Goal: Complete application form: Complete application form

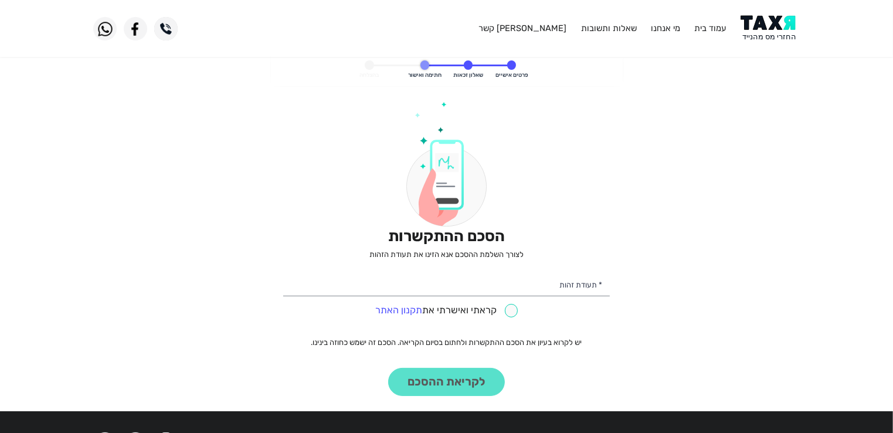
click at [415, 384] on div "הסכם ההתקשרות לצורך השלמת ההסכם אנא הזינו את תעודת הזהות * תעודת זהות קראתי ואי…" at bounding box center [446, 248] width 327 height 294
click at [453, 382] on div "הסכם ההתקשרות לצורך השלמת ההסכם אנא הזינו את תעודת הזהות * תעודת זהות קראתי ואי…" at bounding box center [446, 248] width 327 height 294
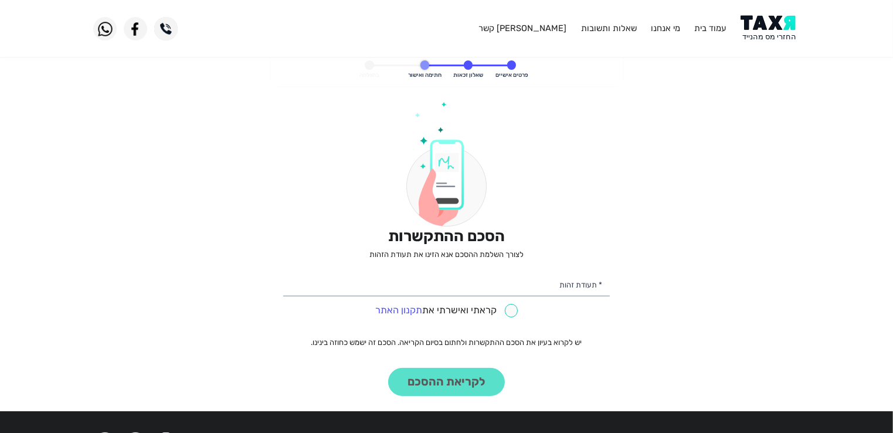
click at [453, 382] on div "הסכם ההתקשרות לצורך השלמת ההסכם אנא הזינו את תעודת הזהות * תעודת זהות קראתי ואי…" at bounding box center [446, 248] width 327 height 294
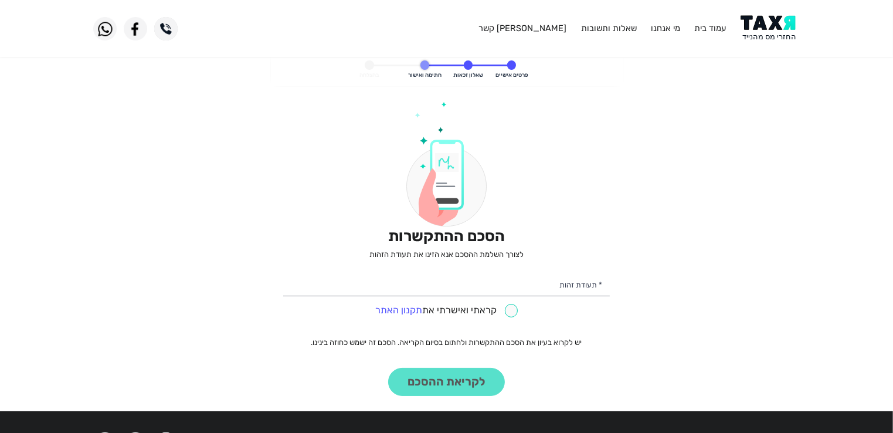
click at [453, 382] on div "הסכם ההתקשרות לצורך השלמת ההסכם אנא הזינו את תעודת הזהות * תעודת זהות קראתי ואי…" at bounding box center [446, 248] width 327 height 294
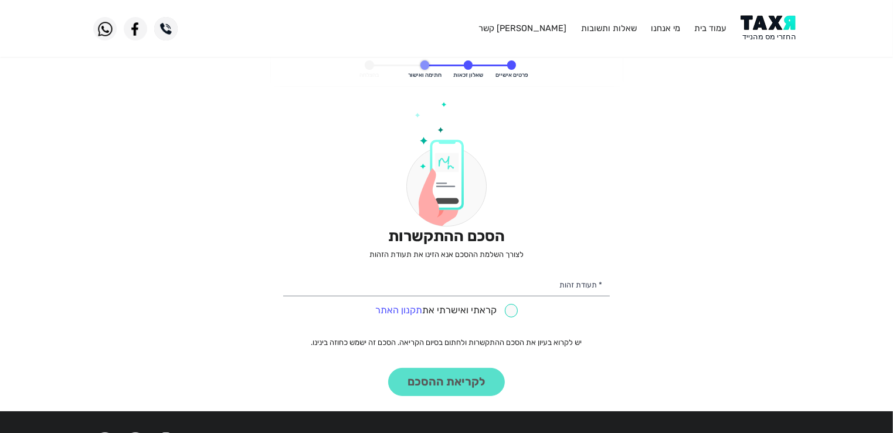
click at [453, 382] on div "הסכם ההתקשרות לצורך השלמת ההסכם אנא הזינו את תעודת הזהות * תעודת זהות קראתי ואי…" at bounding box center [446, 248] width 327 height 294
click at [669, 26] on link "מי אנחנו" at bounding box center [665, 28] width 29 height 11
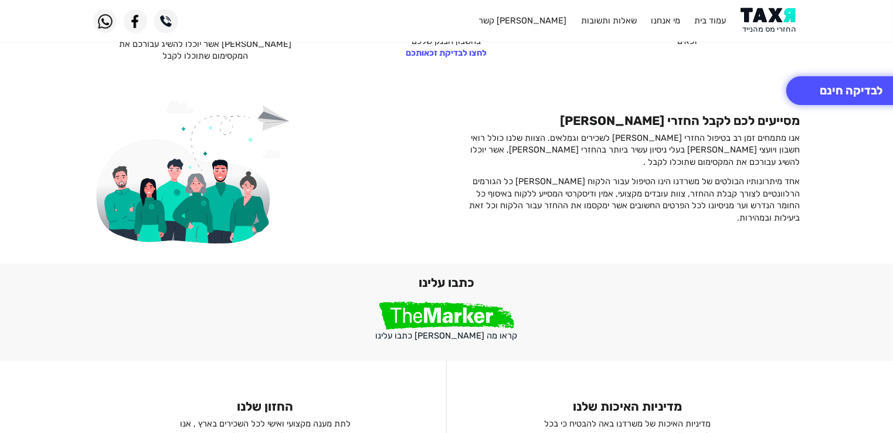
scroll to position [789, 0]
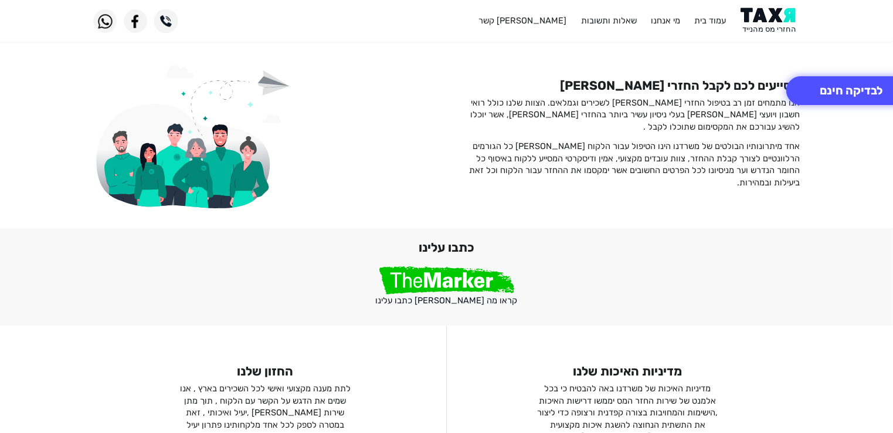
click at [471, 276] on img at bounding box center [446, 280] width 135 height 28
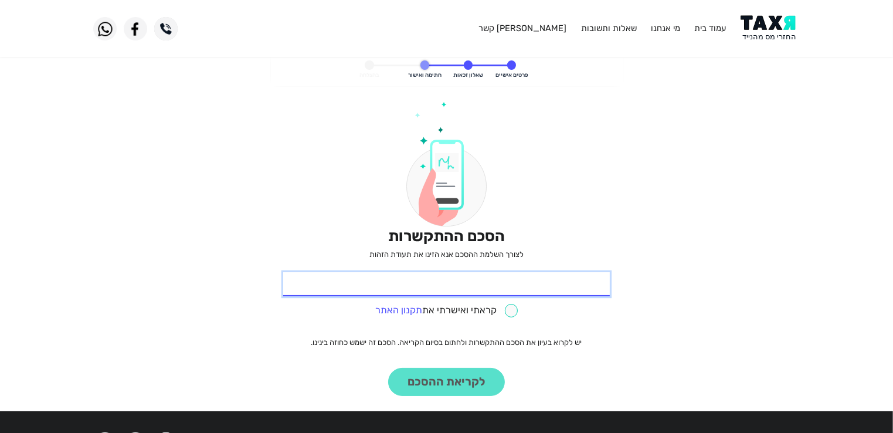
click at [570, 283] on input "* תעודת זהות" at bounding box center [446, 284] width 327 height 25
type input "022324677"
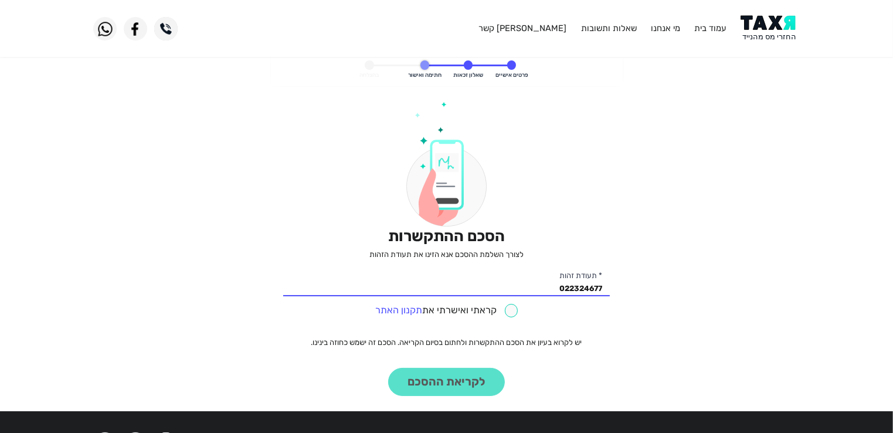
click at [509, 310] on input "checkbox" at bounding box center [446, 310] width 143 height 13
checkbox input "true"
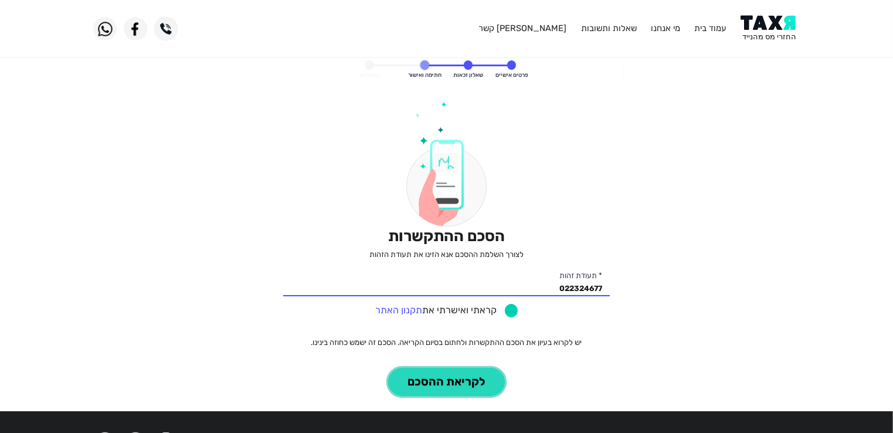
click at [450, 378] on button "לקריאת ההסכם" at bounding box center [446, 382] width 117 height 29
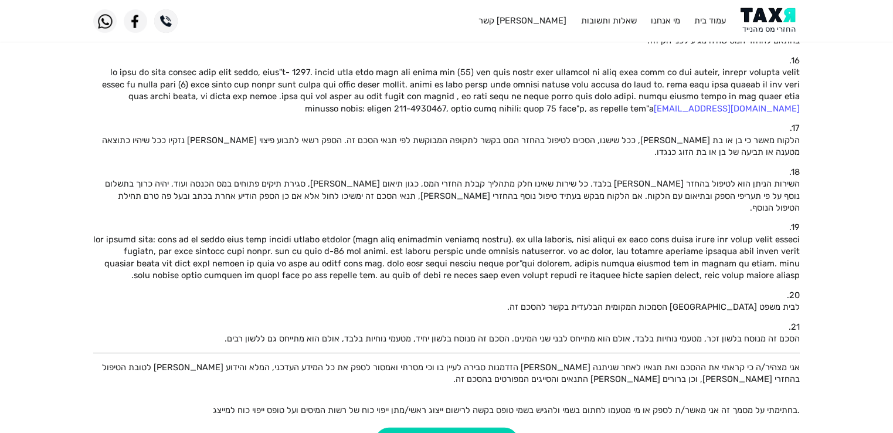
scroll to position [796, 0]
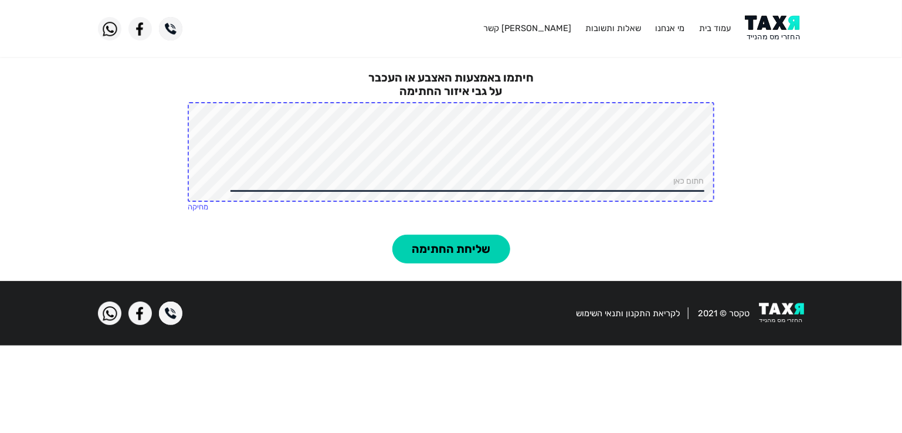
click at [633, 68] on div "חיתמו באמצעות האצבע או העכבר על גבי איזור החתימה חתום כאן מחיקה" at bounding box center [451, 143] width 902 height 181
click at [446, 244] on button "שליחת החתימה" at bounding box center [451, 248] width 118 height 29
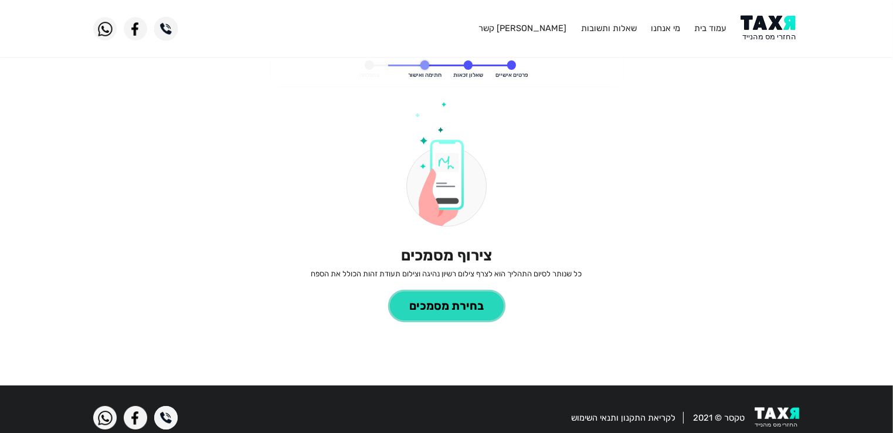
click at [465, 305] on button "בחירת מסמכים" at bounding box center [447, 305] width 114 height 29
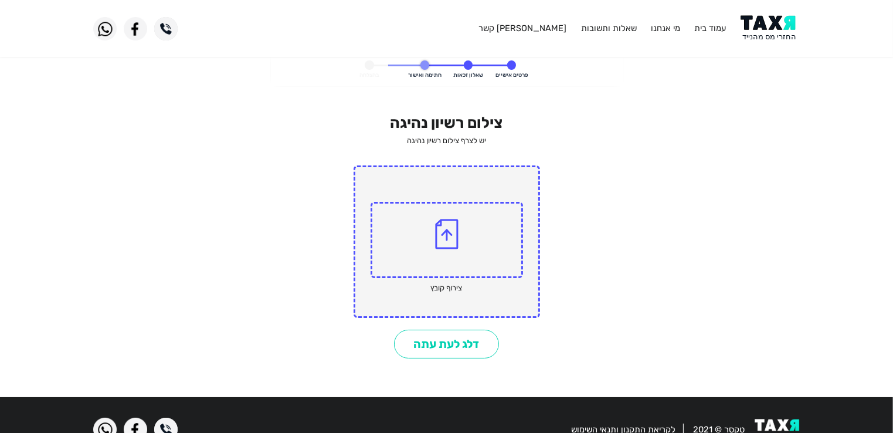
click at [450, 239] on img at bounding box center [446, 234] width 23 height 30
click at [0, 0] on input "file" at bounding box center [0, 0] width 0 height 0
click at [441, 233] on img at bounding box center [446, 234] width 23 height 30
click at [0, 0] on input "file" at bounding box center [0, 0] width 0 height 0
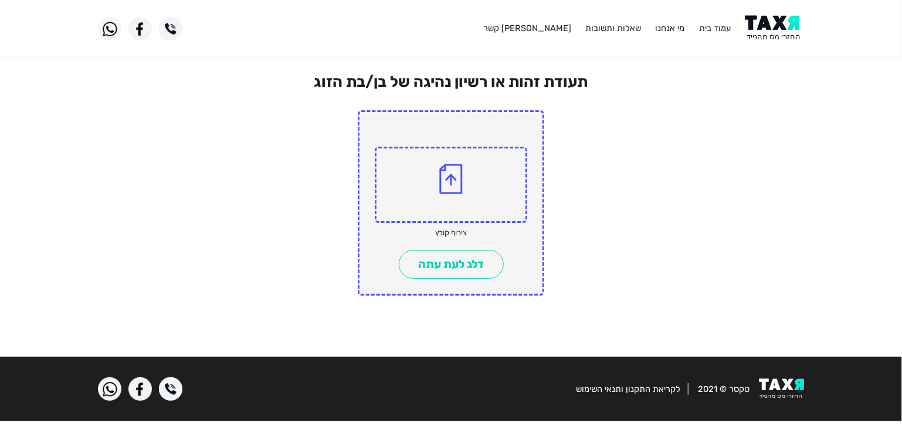
click at [457, 175] on img at bounding box center [450, 179] width 23 height 30
click at [0, 0] on input "file" at bounding box center [0, 0] width 0 height 0
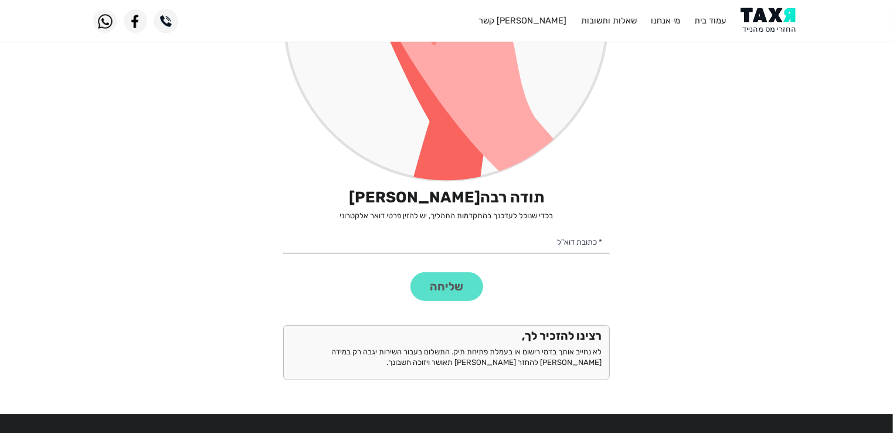
scroll to position [284, 0]
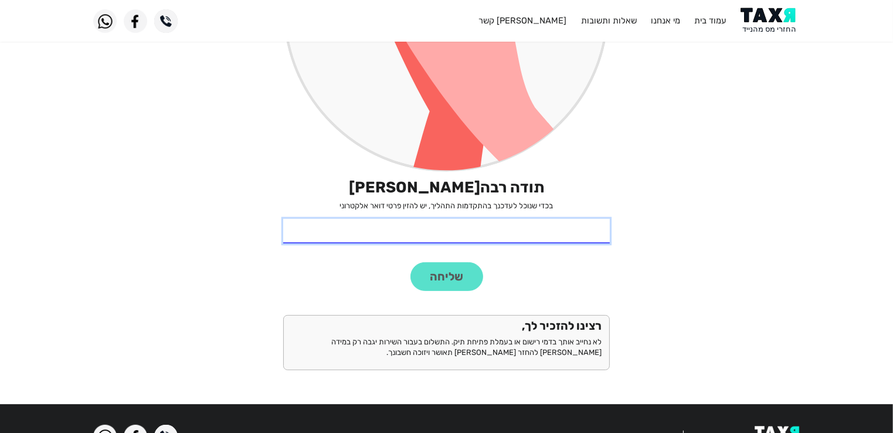
click at [570, 234] on input "* כתובת דוא"ל" at bounding box center [446, 231] width 327 height 25
type input "irisgilady@gmail.com"
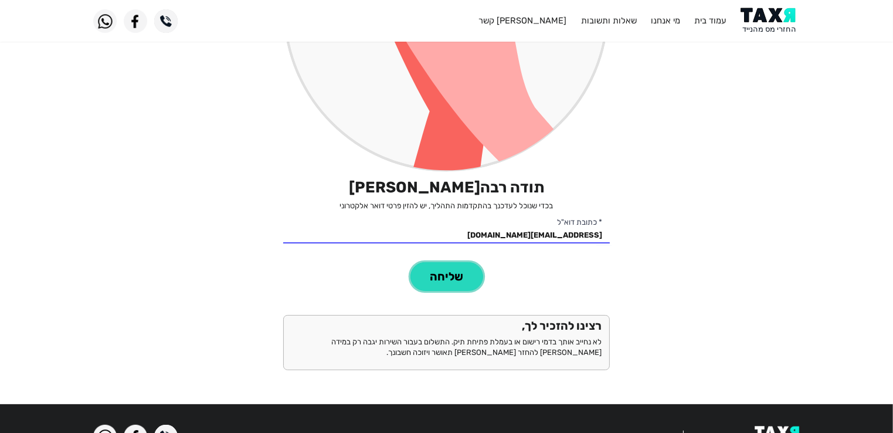
click at [443, 273] on button "שליחה" at bounding box center [446, 276] width 73 height 29
